Goal: Information Seeking & Learning: Check status

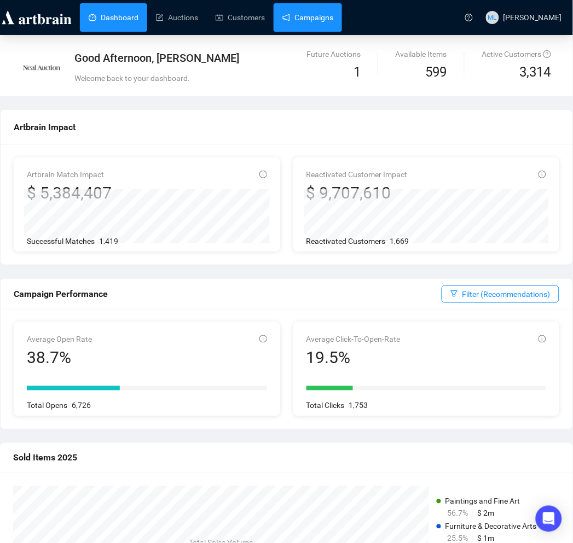
drag, startPoint x: 298, startPoint y: 15, endPoint x: 296, endPoint y: 27, distance: 12.1
click at [298, 15] on link "Campaigns" at bounding box center [307, 17] width 51 height 28
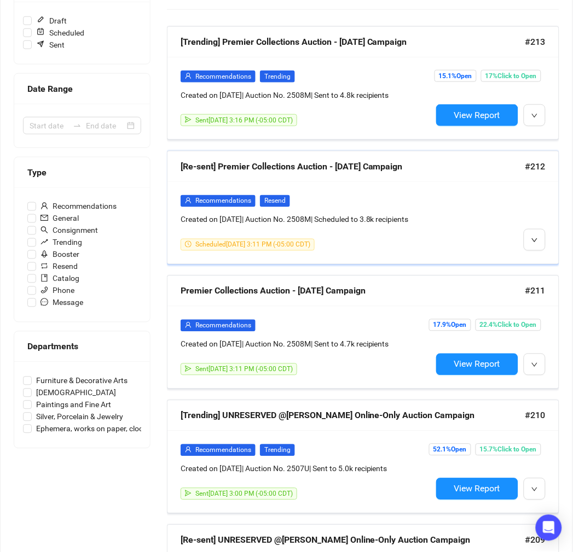
scroll to position [243, 0]
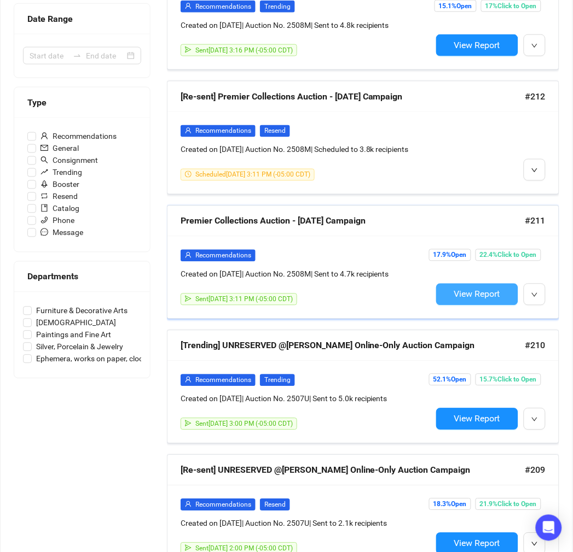
click at [478, 300] on span "View Report" at bounding box center [477, 294] width 46 height 10
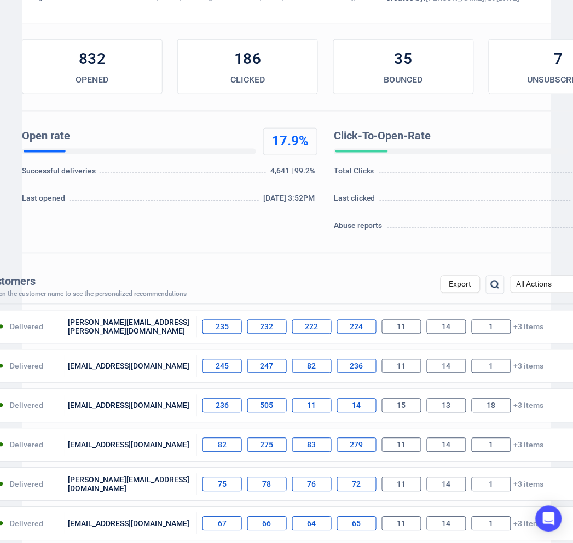
scroll to position [182, 0]
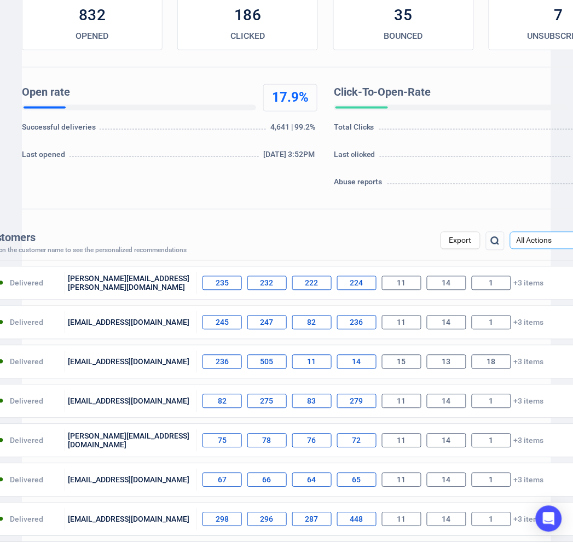
click at [532, 248] on span "All Actions" at bounding box center [549, 240] width 67 height 16
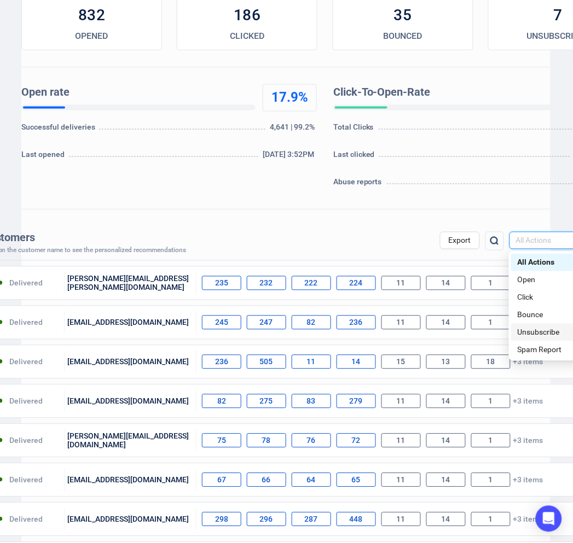
click at [529, 335] on div "Unsubscribe" at bounding box center [548, 333] width 63 height 12
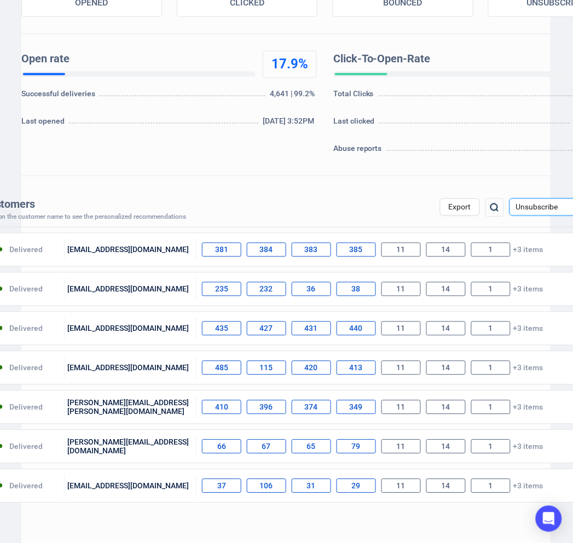
scroll to position [243, 1]
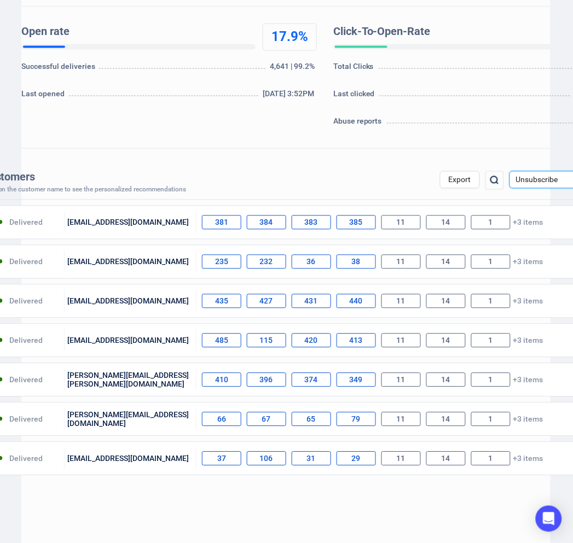
click at [523, 181] on span "Unsubscribe" at bounding box center [549, 180] width 67 height 16
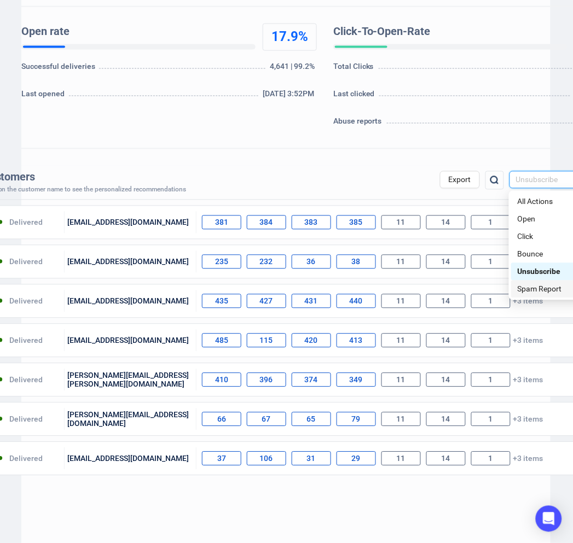
click at [534, 290] on div "Spam Report" at bounding box center [548, 289] width 63 height 12
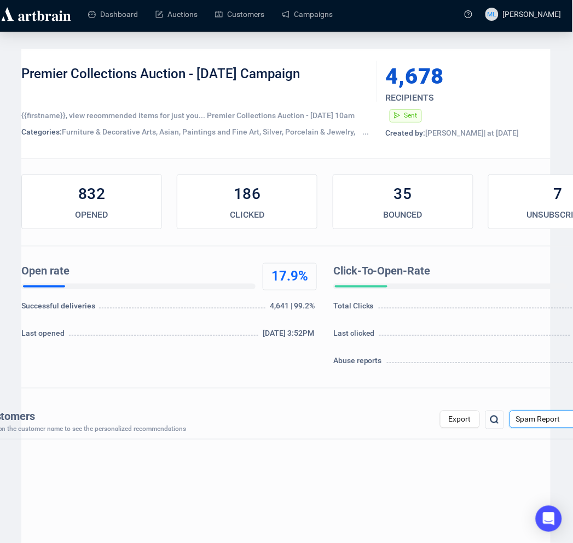
scroll to position [0, 1]
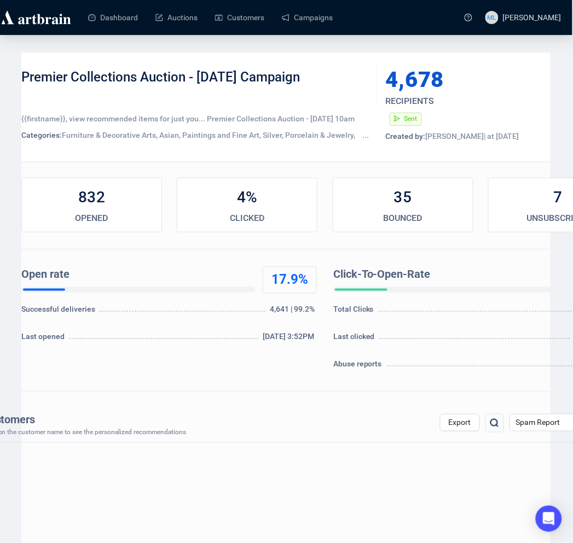
click at [238, 209] on div "4% CLICKED" at bounding box center [247, 205] width 141 height 55
click at [527, 423] on span "Spam Report" at bounding box center [549, 423] width 67 height 16
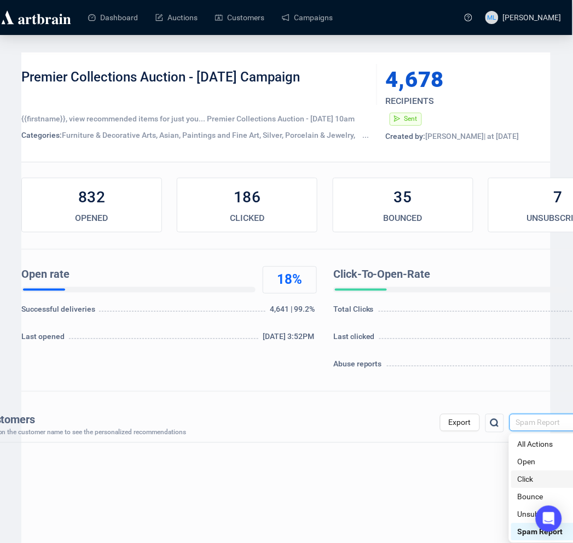
click at [533, 484] on div "Click" at bounding box center [548, 480] width 63 height 12
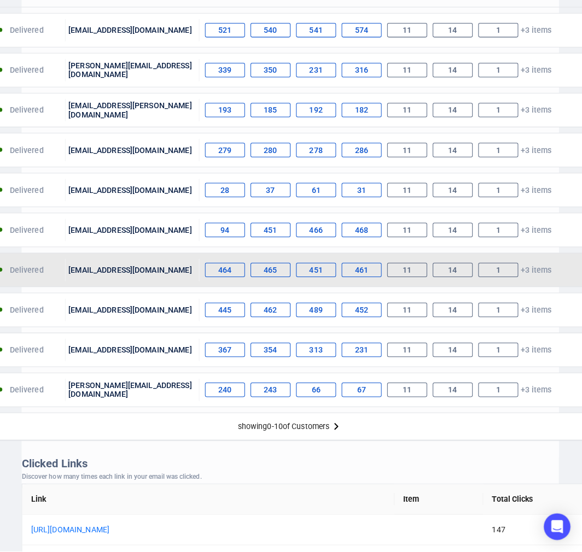
scroll to position [364, 1]
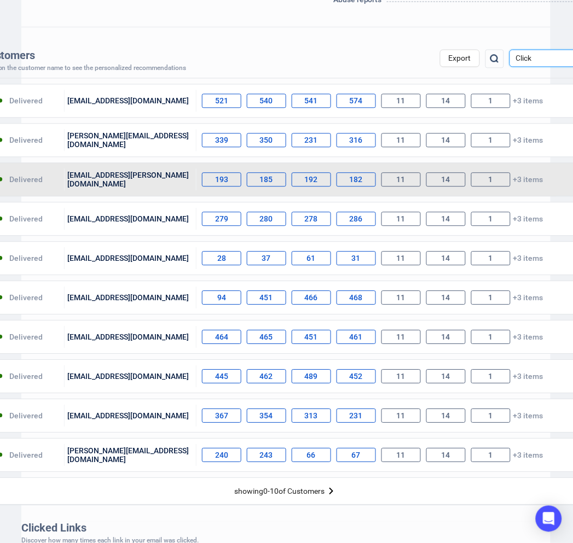
click at [134, 190] on div "Delivered [EMAIL_ADDRESS][PERSON_NAME][DOMAIN_NAME] 193 185 192 182 11 14 1 +3 …" at bounding box center [285, 180] width 597 height 34
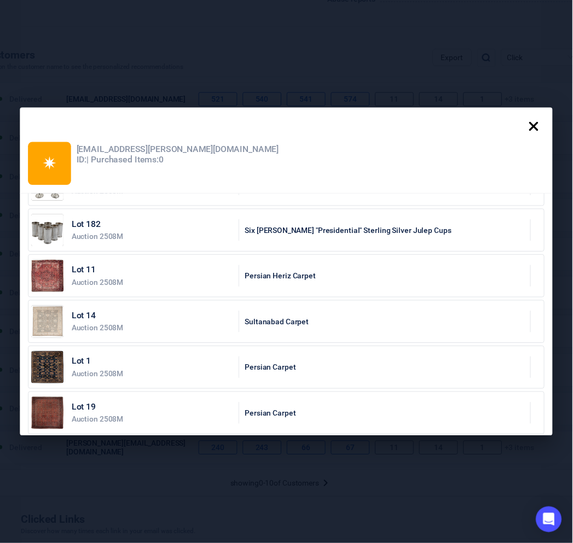
scroll to position [0, 0]
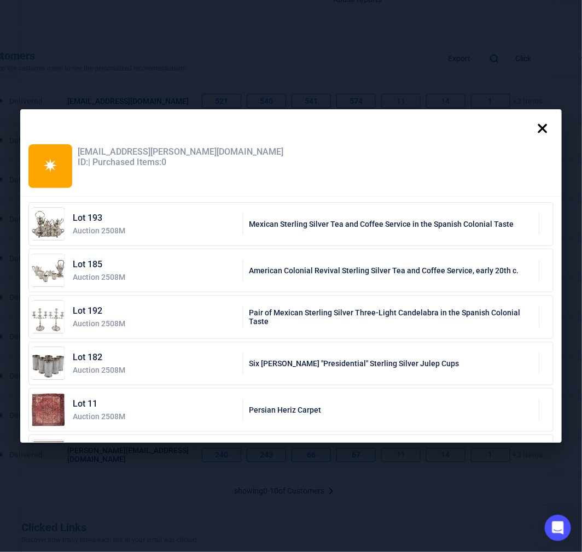
click at [545, 126] on icon at bounding box center [543, 129] width 22 height 22
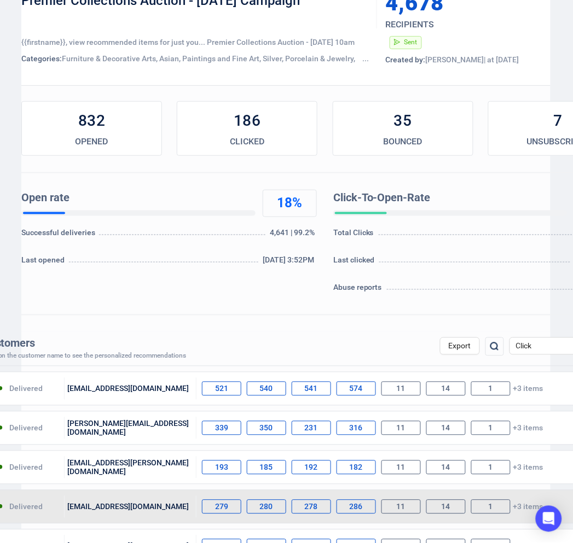
scroll to position [0, 1]
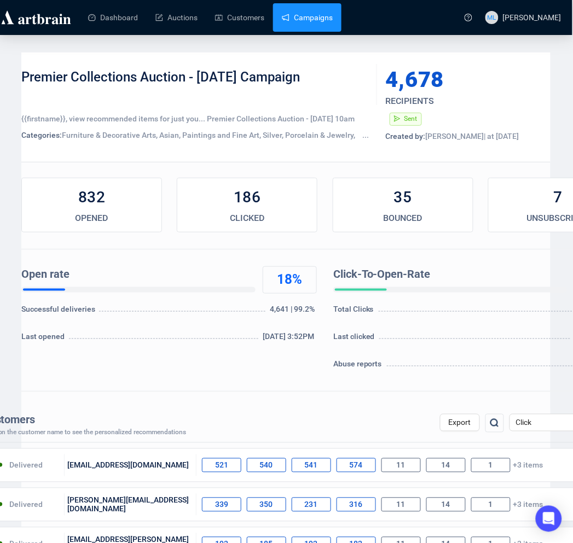
click at [305, 19] on link "Campaigns" at bounding box center [307, 17] width 51 height 28
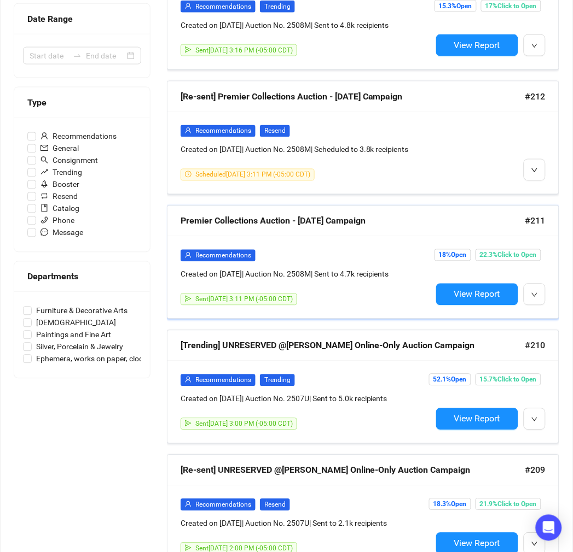
scroll to position [61, 0]
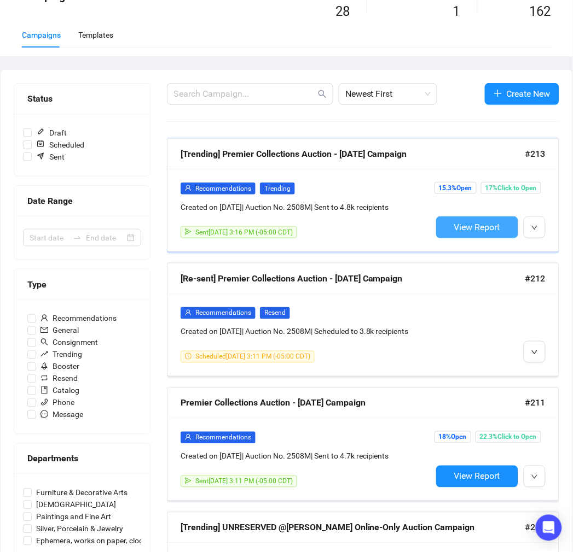
click at [480, 234] on button "View Report" at bounding box center [477, 228] width 82 height 22
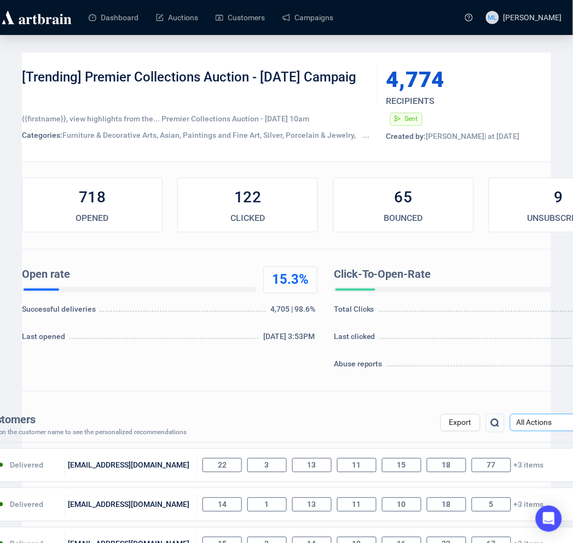
click at [544, 427] on span "All Actions" at bounding box center [549, 423] width 67 height 16
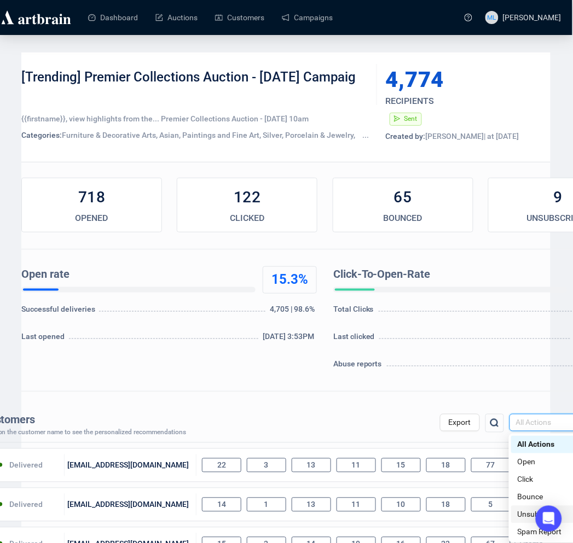
click at [517, 517] on div "Unsubscribe" at bounding box center [548, 515] width 63 height 12
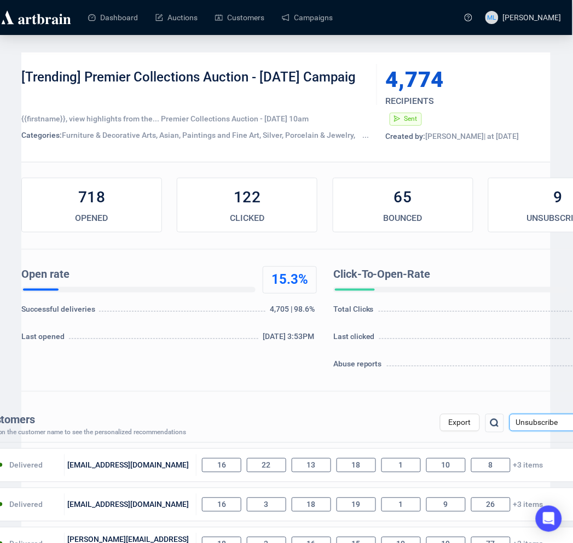
click at [518, 425] on span "Unsubscribe" at bounding box center [549, 423] width 67 height 16
click at [527, 527] on div "Spam Report" at bounding box center [548, 532] width 63 height 12
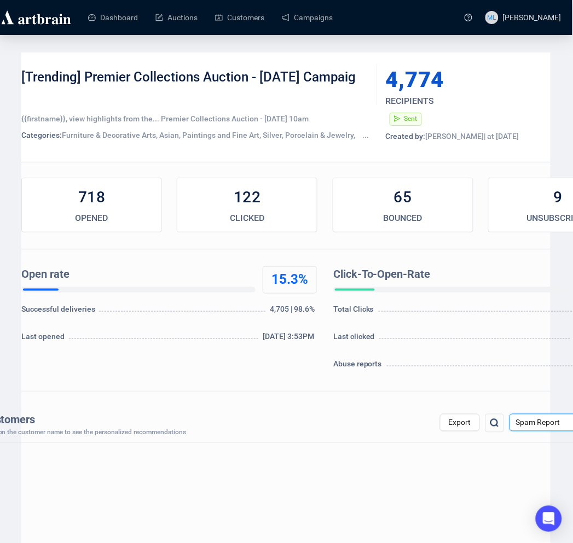
click at [543, 425] on span "Spam Report" at bounding box center [549, 423] width 67 height 16
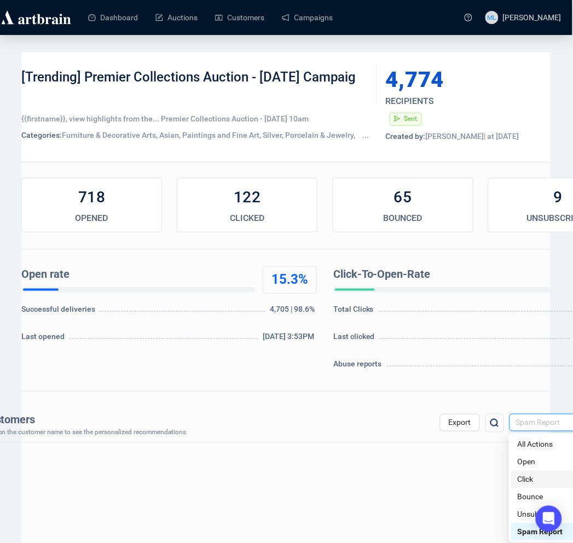
click at [528, 480] on div "Click" at bounding box center [548, 480] width 63 height 12
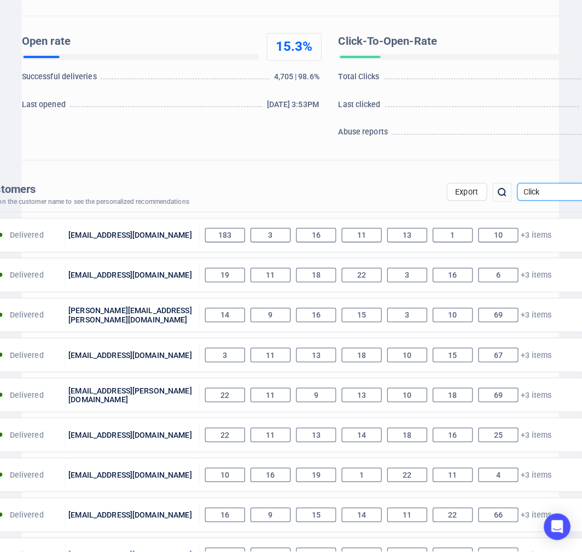
scroll to position [243, 1]
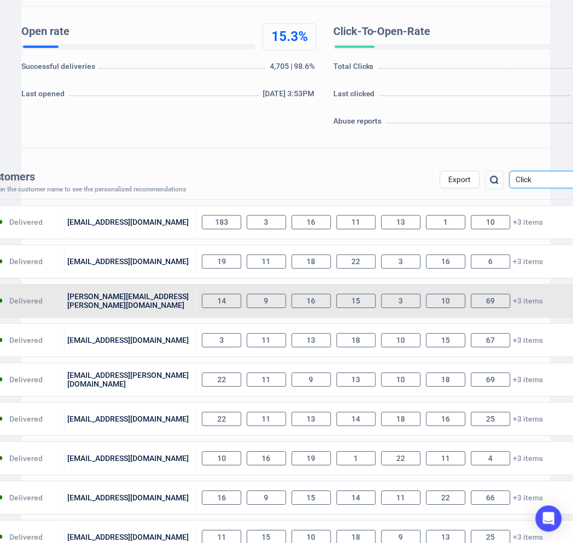
click at [108, 301] on div "[PERSON_NAME][EMAIL_ADDRESS][PERSON_NAME][DOMAIN_NAME]" at bounding box center [131, 301] width 132 height 22
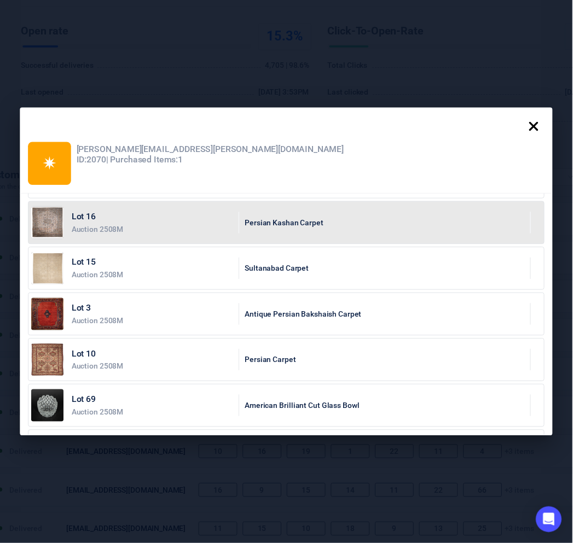
scroll to position [0, 0]
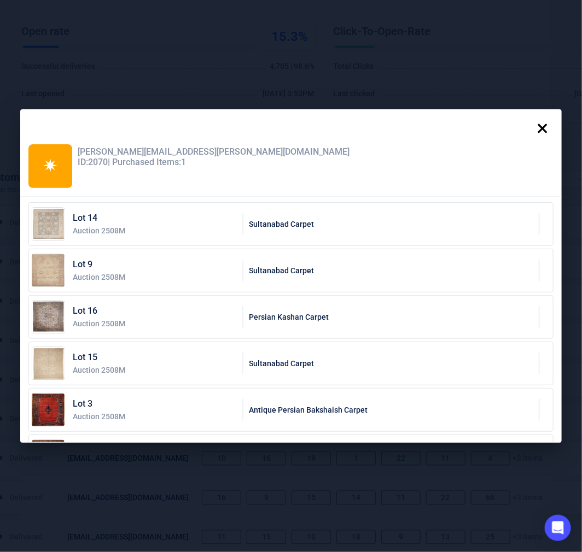
click at [546, 127] on icon at bounding box center [542, 128] width 9 height 9
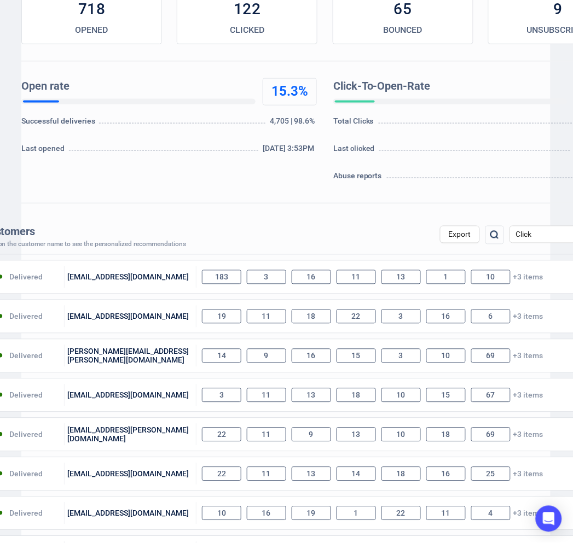
scroll to position [0, 1]
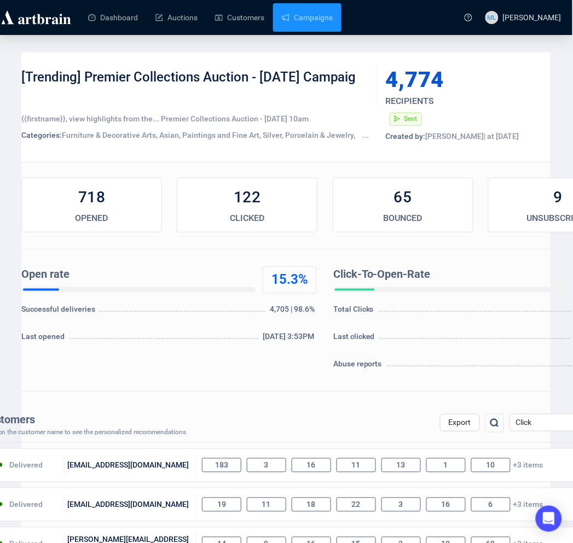
drag, startPoint x: 314, startPoint y: 22, endPoint x: 316, endPoint y: 36, distance: 14.3
click at [314, 22] on link "Campaigns" at bounding box center [307, 17] width 51 height 28
